Goal: Task Accomplishment & Management: Manage account settings

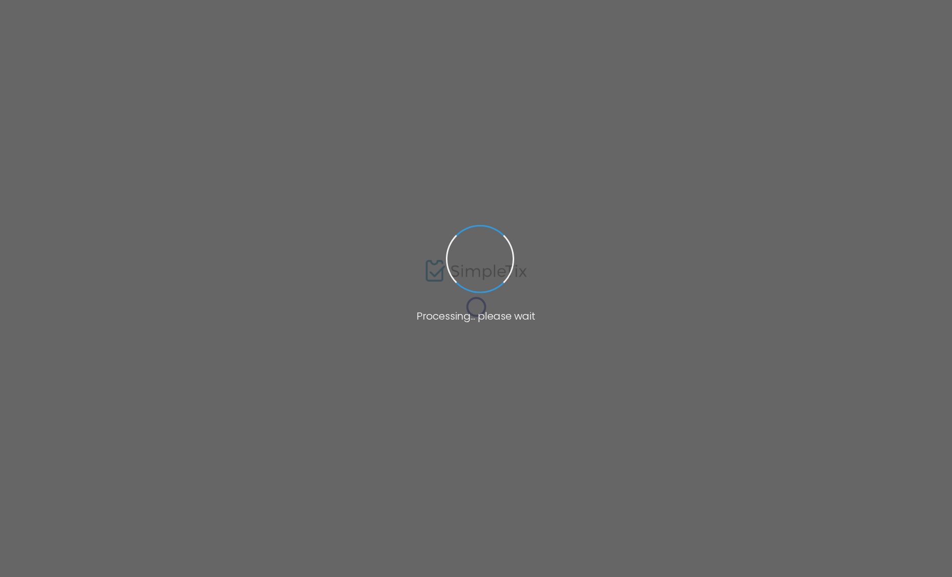
type input "https://www.simpletix.com/e/a-closer-look-laura-romaine-artist-talk-9-tickets-2…"
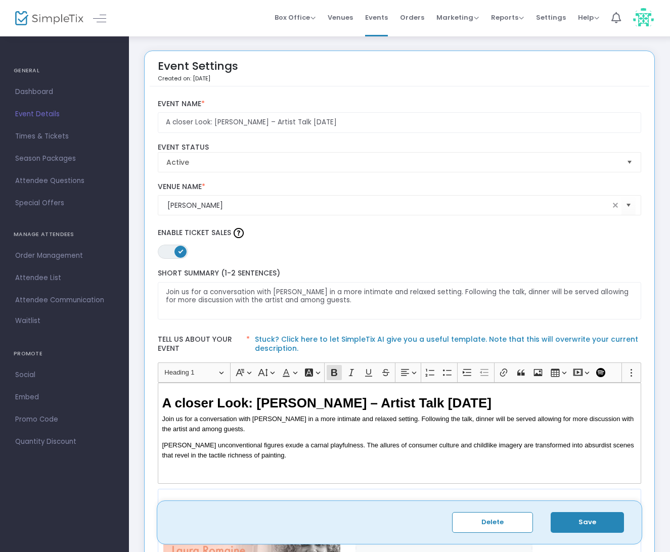
click at [64, 14] on img at bounding box center [49, 18] width 68 height 15
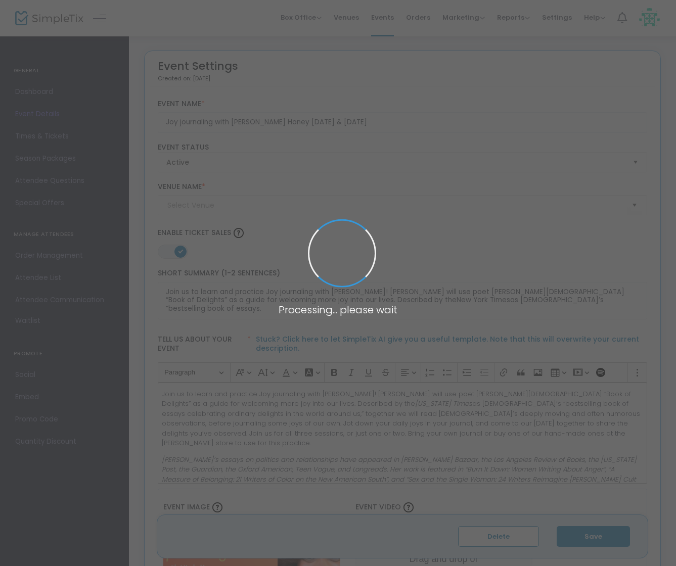
type input "[PERSON_NAME]"
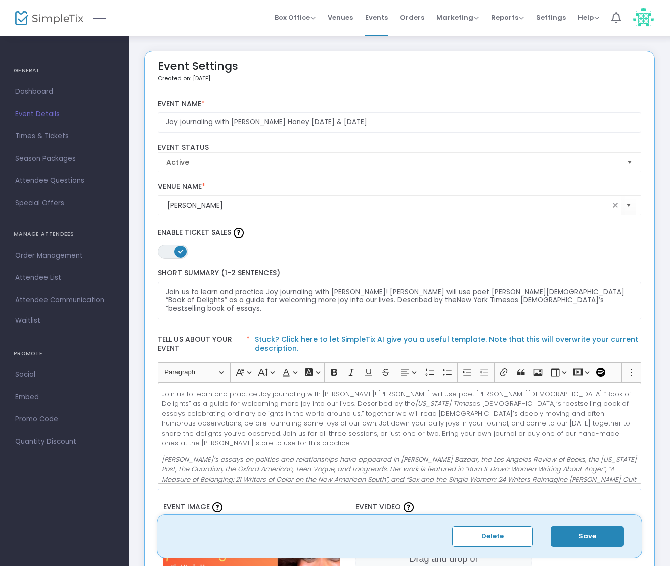
click at [34, 114] on span "Event Details" at bounding box center [64, 114] width 99 height 13
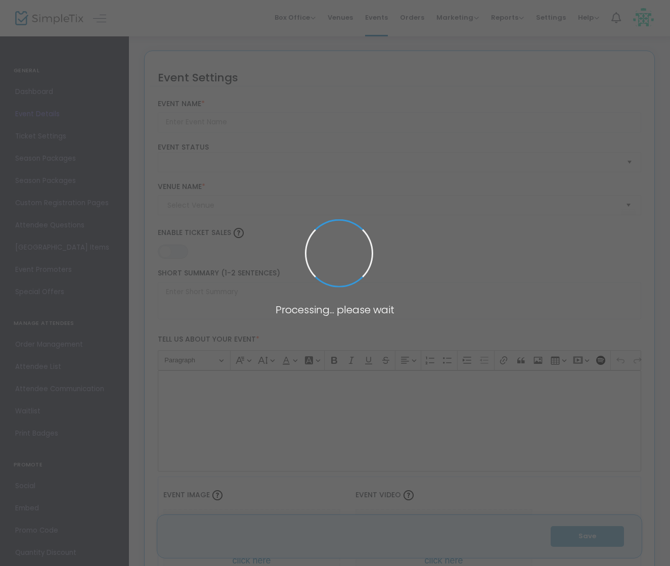
type input "Joy journaling with [PERSON_NAME] Honey [DATE] & [DATE]"
type textarea "Join us to learn and practice Joy journaling with Minda Honey! Minda will use p…"
type input "8.000 %"
type input "Register Now"
type input "[PERSON_NAME]"
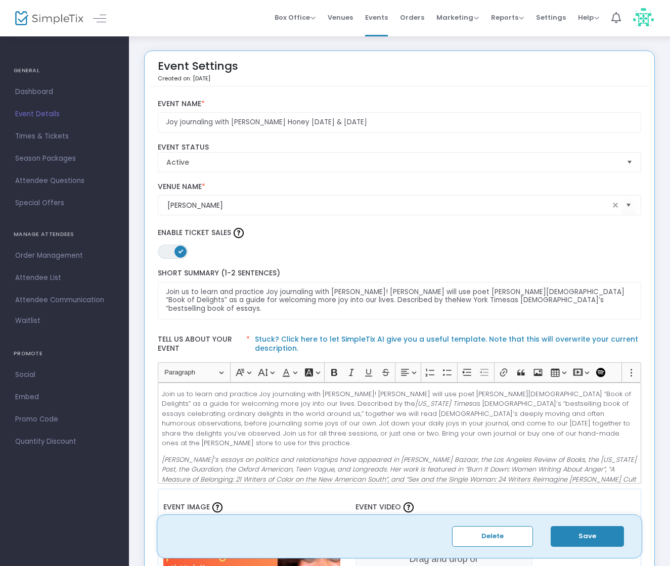
click at [31, 90] on span "Dashboard" at bounding box center [64, 91] width 99 height 13
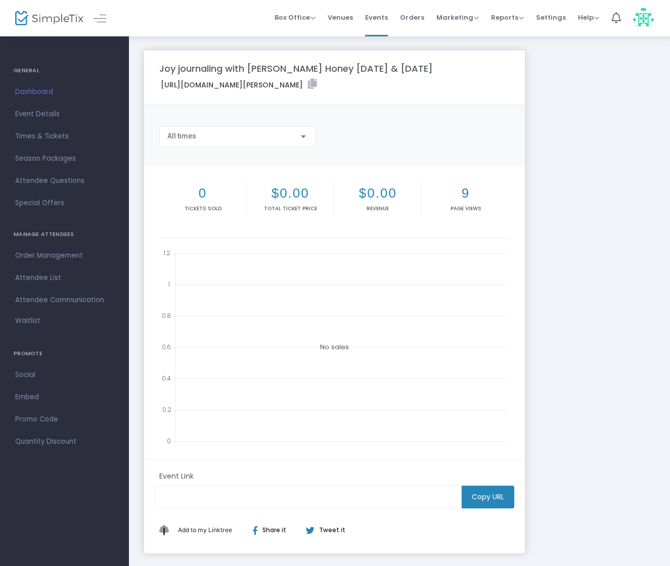
click at [46, 18] on img at bounding box center [49, 18] width 68 height 15
